Goal: Use online tool/utility

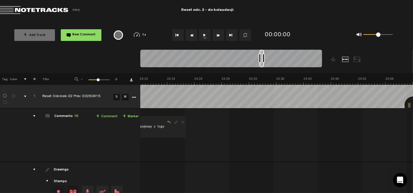
scroll to position [0, 11918]
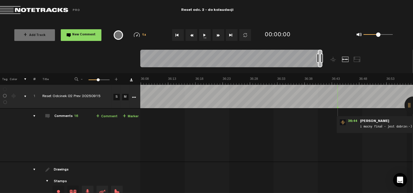
drag, startPoint x: 144, startPoint y: 57, endPoint x: 337, endPoint y: 67, distance: 193.8
click at [337, 67] on div at bounding box center [253, 61] width 227 height 23
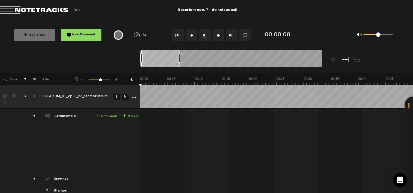
drag, startPoint x: 144, startPoint y: 57, endPoint x: 133, endPoint y: 58, distance: 10.3
click at [133, 58] on nt-zoom-navigation-bar at bounding box center [206, 61] width 413 height 23
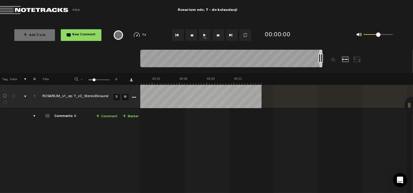
scroll to position [0, 6152]
drag, startPoint x: 143, startPoint y: 59, endPoint x: 332, endPoint y: 66, distance: 189.1
click at [332, 66] on div at bounding box center [253, 61] width 227 height 23
